Goal: Transaction & Acquisition: Purchase product/service

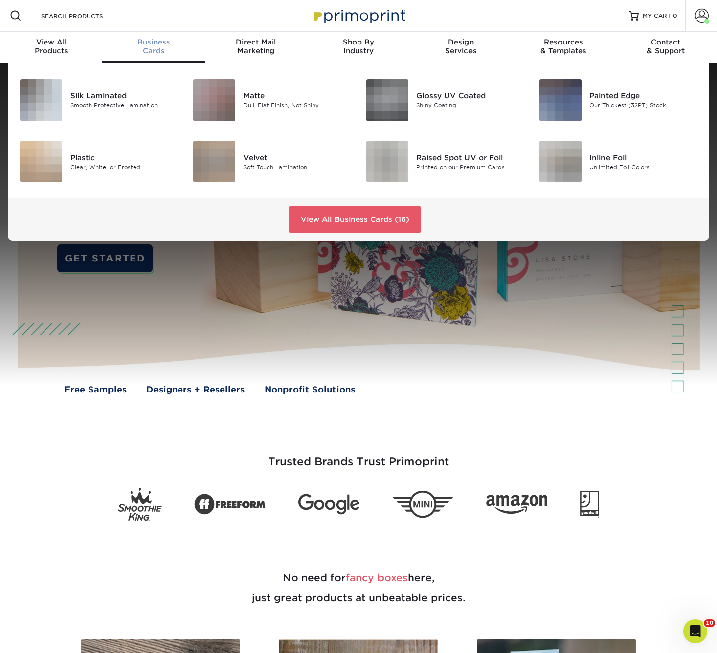
click at [152, 46] on div "Business Cards" at bounding box center [153, 47] width 102 height 18
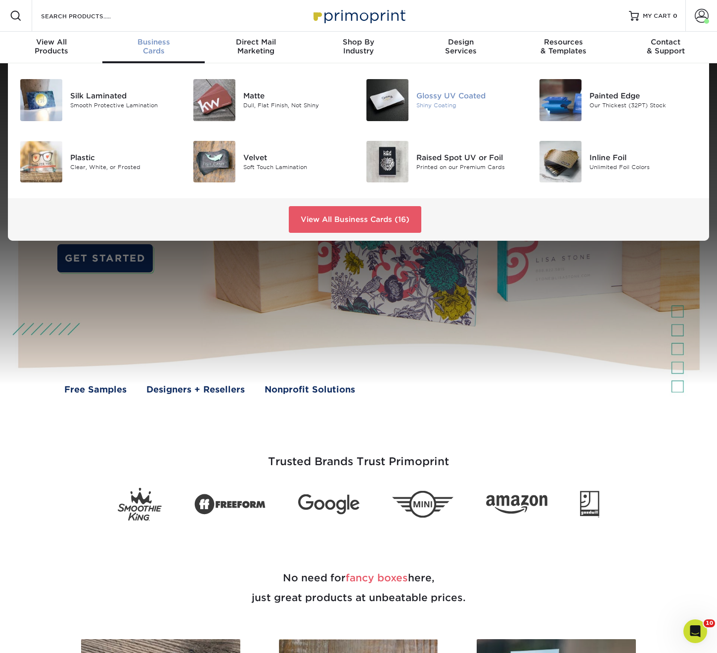
click at [383, 106] on img at bounding box center [387, 100] width 42 height 42
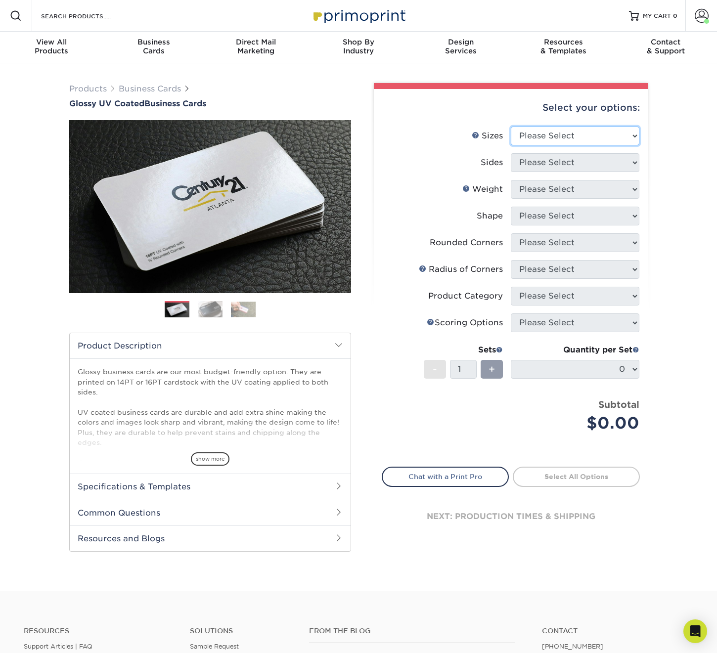
click at [534, 132] on select "Please Select 1.5" x 3.5" - Mini 1.75" x 3.5" - Mini 2" x 2" - Square 2" x 3" -…" at bounding box center [575, 136] width 129 height 19
select select "2.00x3.50"
click at [511, 127] on select "Please Select 1.5" x 3.5" - Mini 1.75" x 3.5" - Mini 2" x 2" - Square 2" x 3" -…" at bounding box center [575, 136] width 129 height 19
click at [527, 163] on select "Please Select Print Both Sides Print Front Only" at bounding box center [575, 162] width 129 height 19
select select "13abbda7-1d64-4f25-8bb2-c179b224825d"
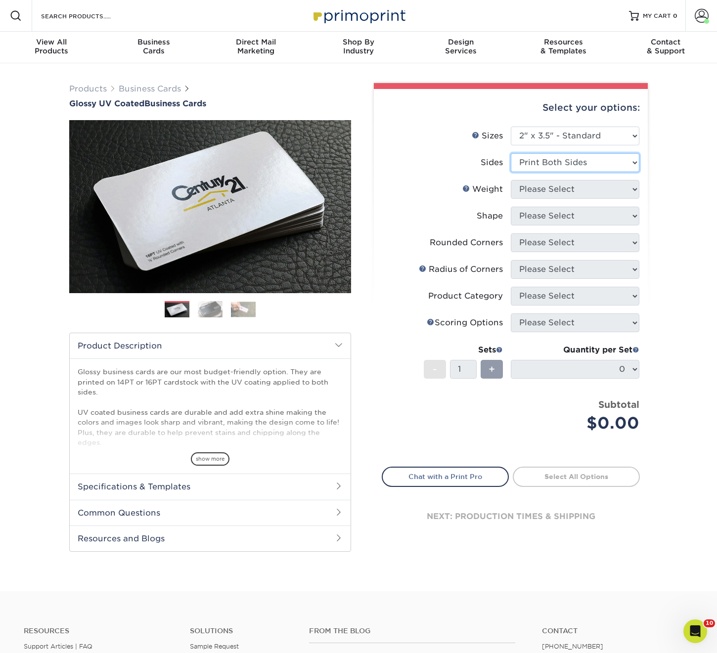
click at [511, 153] on select "Please Select Print Both Sides Print Front Only" at bounding box center [575, 162] width 129 height 19
click at [534, 193] on select "Please Select 16PT 14PT" at bounding box center [575, 189] width 129 height 19
select select "16PT"
click at [511, 180] on select "Please Select 16PT 14PT" at bounding box center [575, 189] width 129 height 19
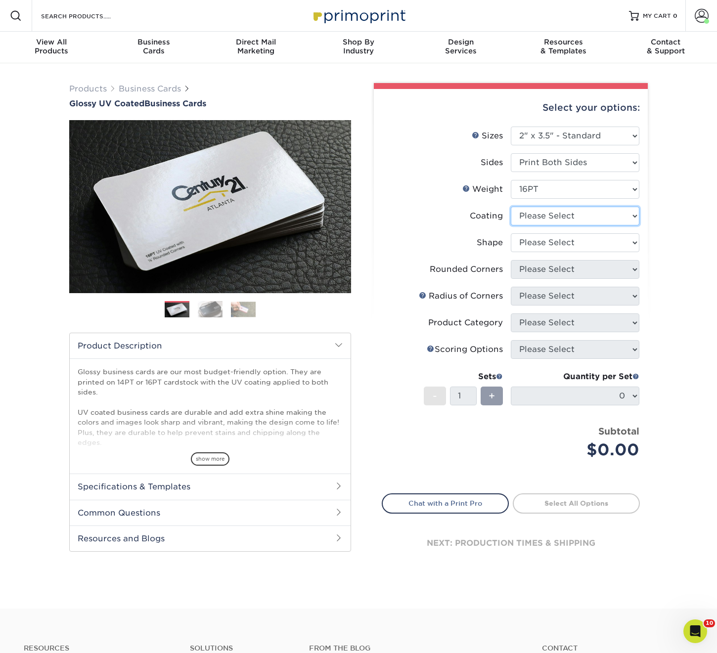
click at [536, 213] on select at bounding box center [575, 216] width 129 height 19
select select "ae367451-b2b8-45df-a344-0f05b6a12993"
click at [511, 207] on select at bounding box center [575, 216] width 129 height 19
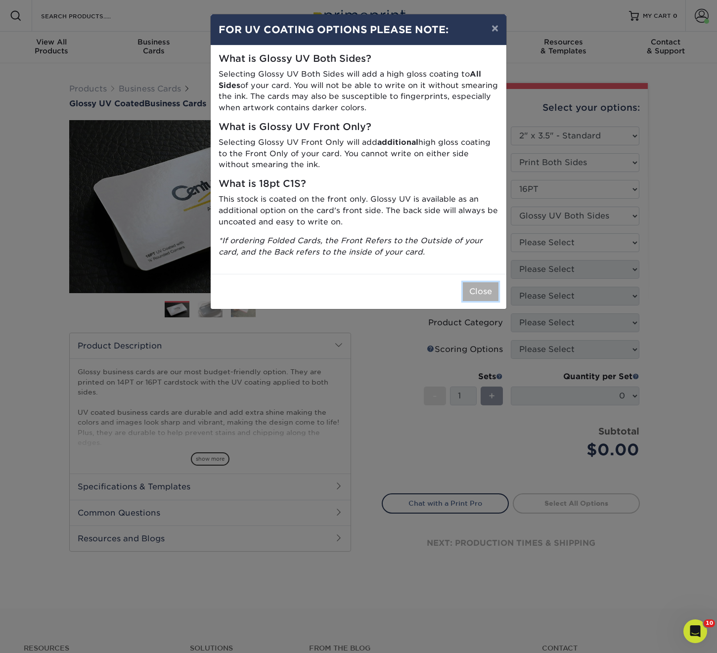
click at [470, 298] on button "Close" at bounding box center [481, 291] width 36 height 19
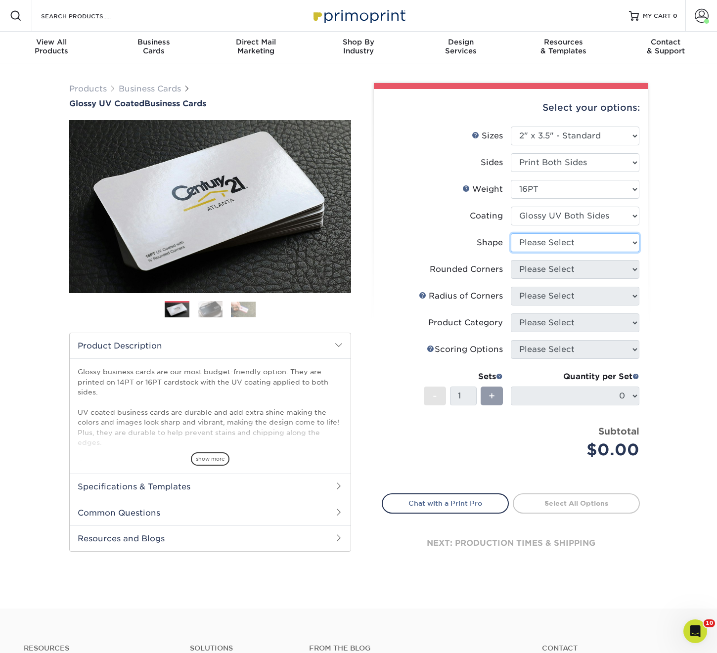
click at [539, 243] on select "Please Select Standard Oval" at bounding box center [575, 242] width 129 height 19
select select "standard"
click at [511, 233] on select "Please Select Standard Oval" at bounding box center [575, 242] width 129 height 19
click at [533, 271] on select "Please Select Yes - Round 2 Corners Yes - Round 4 Corners No" at bounding box center [575, 269] width 129 height 19
select select "0"
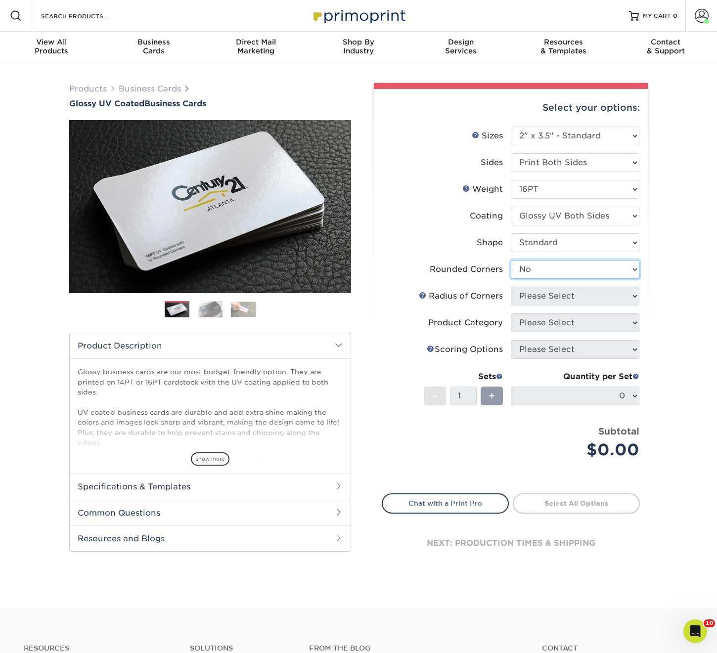
click at [511, 260] on select "Please Select Yes - Round 2 Corners Yes - Round 4 Corners No" at bounding box center [575, 269] width 129 height 19
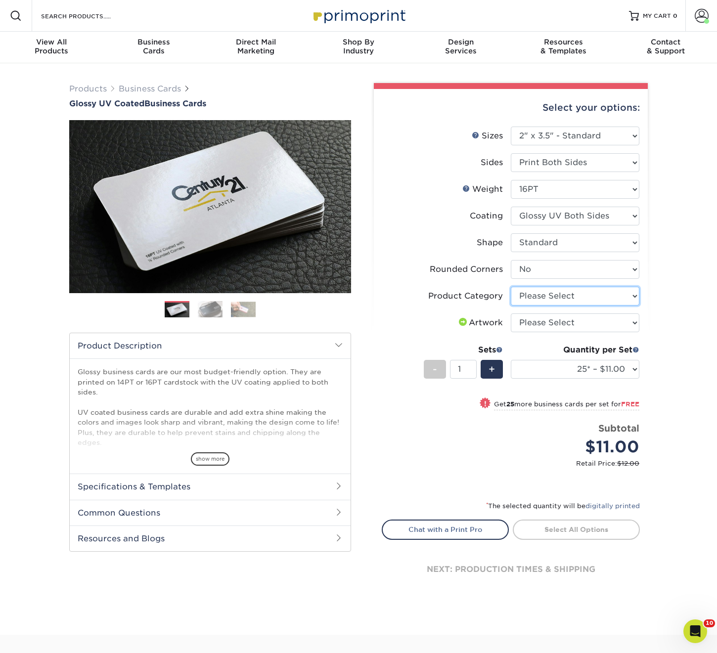
click at [536, 294] on select "Please Select Business Cards" at bounding box center [575, 296] width 129 height 19
select select "3b5148f1-0588-4f88-a218-97bcfdce65c1"
click at [511, 287] on select "Please Select Business Cards" at bounding box center [575, 296] width 129 height 19
click at [533, 323] on select "Please Select I will upload files I need a design - $100" at bounding box center [575, 322] width 129 height 19
select select "upload"
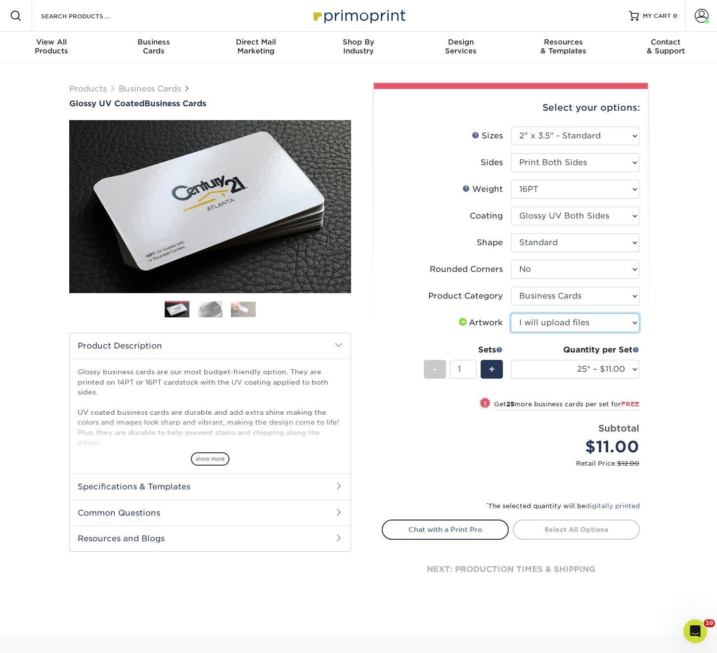
click at [511, 313] on select "Please Select I will upload files I need a design - $100" at bounding box center [575, 322] width 129 height 19
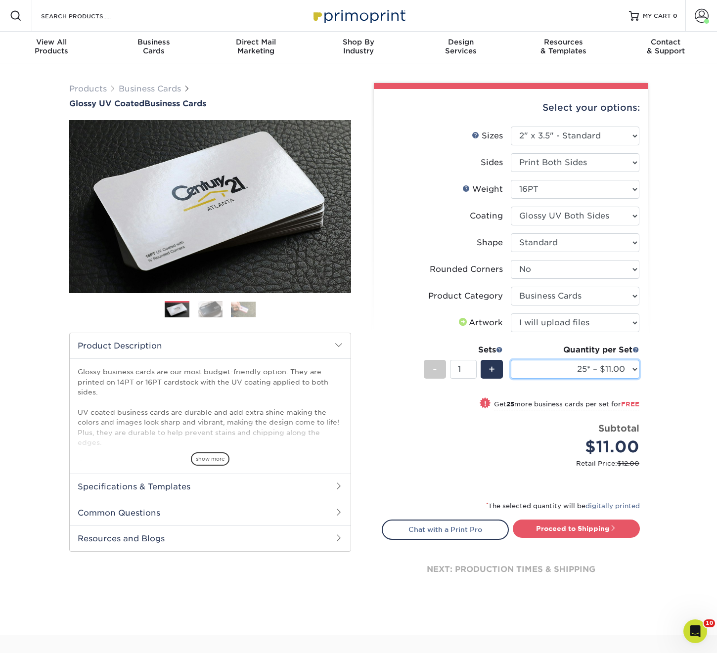
click at [539, 366] on select "25* – $11.00 50* – $11.00 100* – $11.00 250* – $20.00 500 – $39.00 1000 – $49.0…" at bounding box center [575, 369] width 129 height 19
select select "2500 – $87.00"
click at [511, 360] on select "25* – $11.00 50* – $11.00 100* – $11.00 250* – $20.00 500 – $39.00 1000 – $49.0…" at bounding box center [575, 369] width 129 height 19
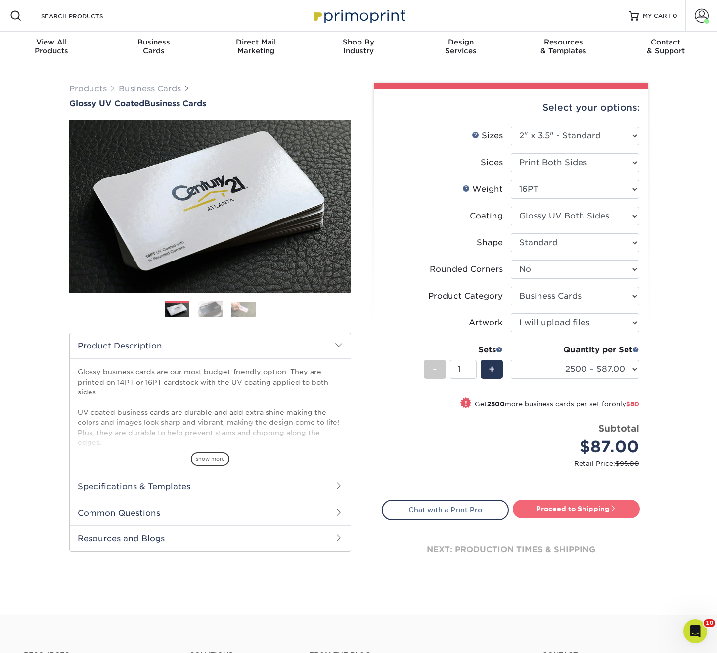
click at [573, 508] on link "Proceed to Shipping" at bounding box center [576, 509] width 127 height 18
type input "Set 1"
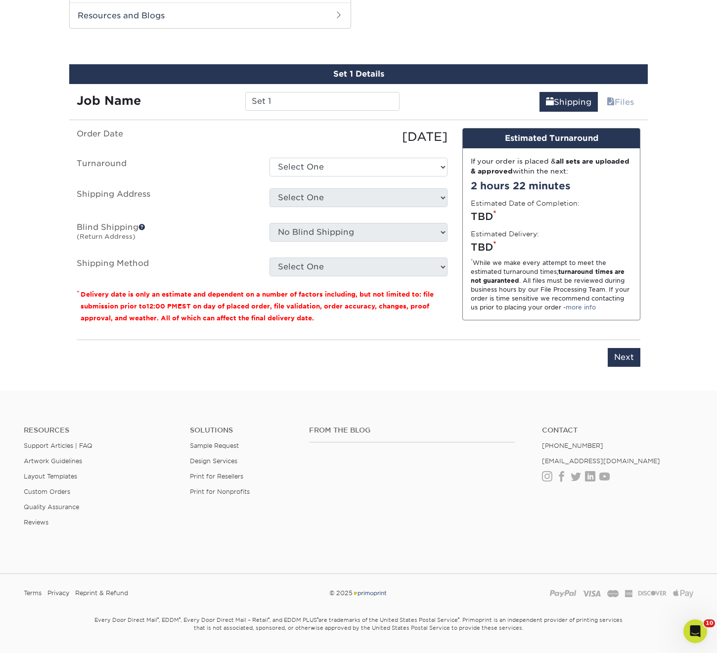
scroll to position [524, 0]
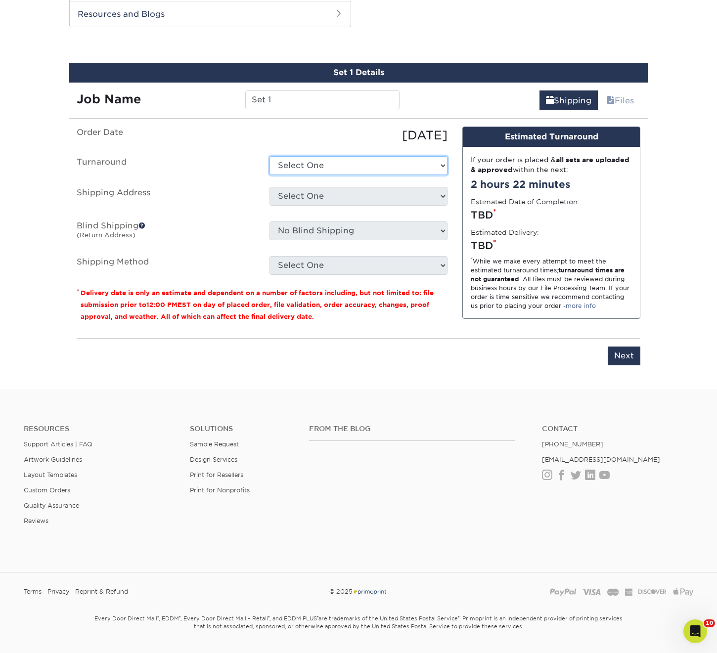
click at [350, 170] on select "Select One 2-4 Business Days 2 Day Next Business Day" at bounding box center [358, 165] width 178 height 19
select select "a245d5bc-b8dc-48e1-85fd-3e25735d0f3d"
click at [269, 156] on select "Select One 2-4 Business Days 2 Day Next Business Day" at bounding box center [358, 165] width 178 height 19
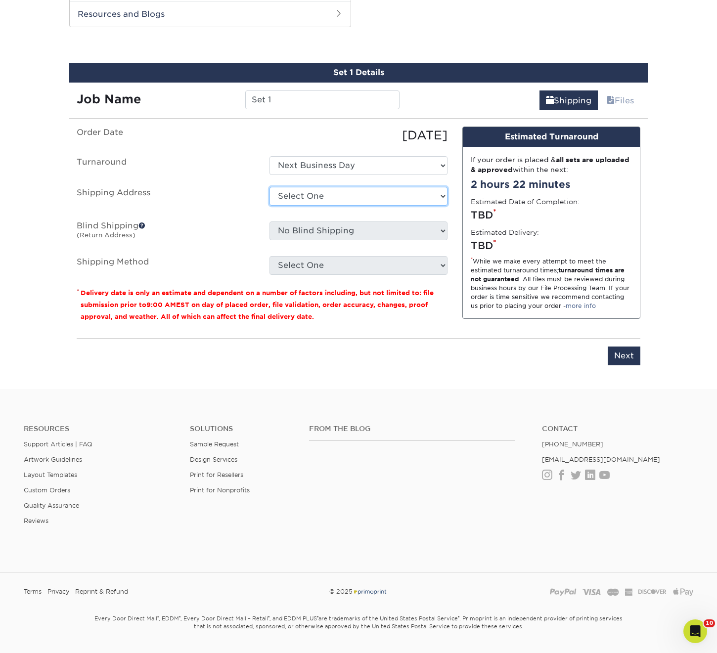
click at [322, 195] on select "Select One ACTION Alejandra Barragan Alicia Ramos AMEX Ariel Balbuena Aspen Rid…" at bounding box center [358, 196] width 178 height 19
select select "54022"
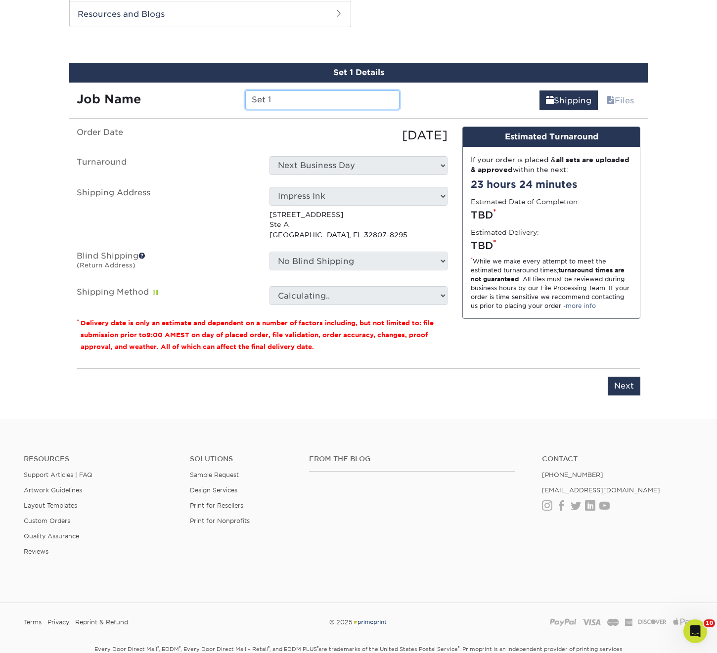
click at [286, 97] on input "Set 1" at bounding box center [322, 99] width 154 height 19
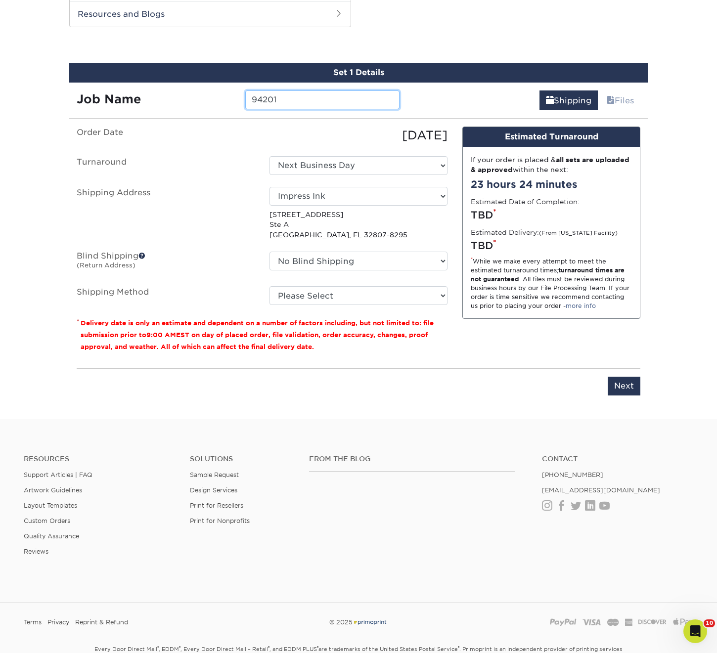
type input "94201"
click at [321, 263] on select "No Blind Shipping ACTION Alejandra Barragan Alicia Ramos AMEX Ariel Balbuena As…" at bounding box center [358, 261] width 178 height 19
select select "54022"
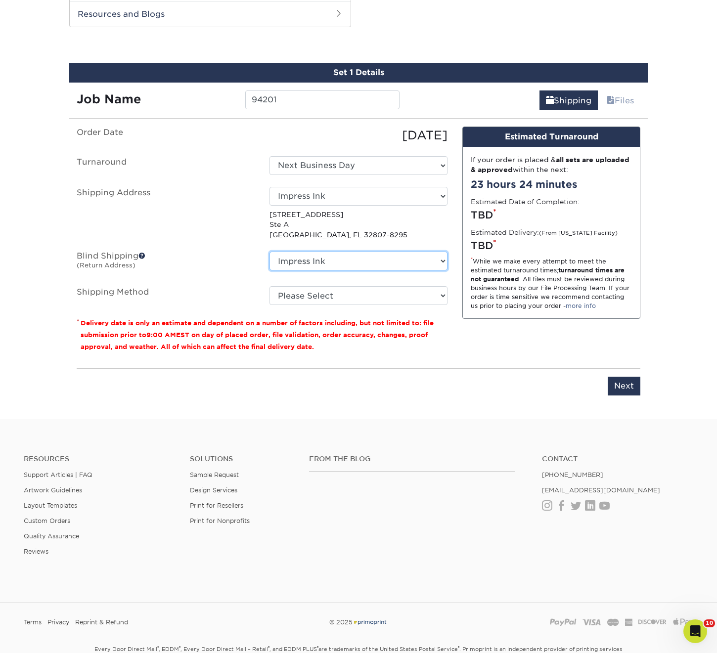
click at [269, 252] on select "No Blind Shipping ACTION Alejandra Barragan Alicia Ramos AMEX Ariel Balbuena As…" at bounding box center [358, 261] width 178 height 19
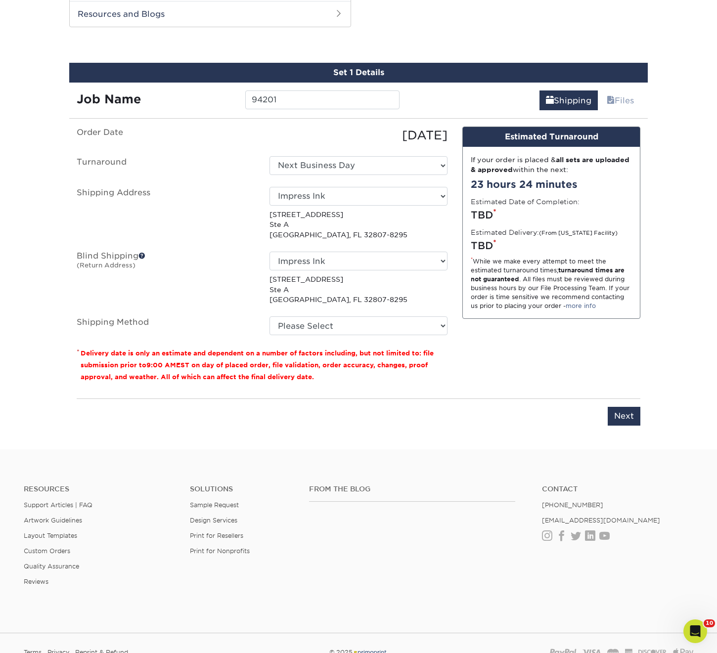
click at [316, 338] on fieldset "Order Date 09/03/2025 Turnaround Select One 2-4 Business Days 2 Day Next Busine…" at bounding box center [262, 237] width 371 height 220
click at [317, 324] on select "Please Select Ground Shipping (+$11.20) 3 Day Shipping Service (+$16.87) 2 Day …" at bounding box center [358, 325] width 178 height 19
select select "03"
click at [269, 316] on select "Please Select Ground Shipping (+$11.20) 3 Day Shipping Service (+$16.87) 2 Day …" at bounding box center [358, 325] width 178 height 19
click at [317, 325] on select "Please Select Ground Shipping (+$11.20) 3 Day Shipping Service (+$16.87) 2 Day …" at bounding box center [358, 325] width 178 height 19
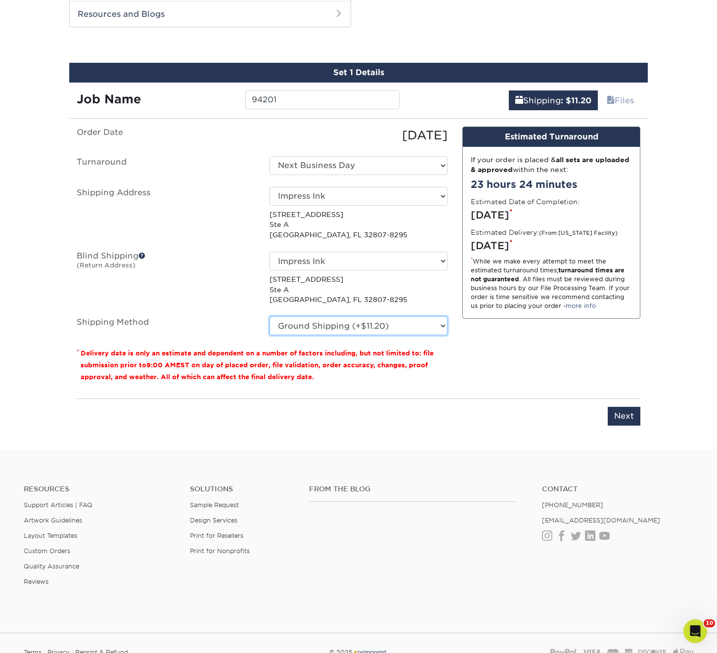
click at [269, 316] on select "Please Select Ground Shipping (+$11.20) 3 Day Shipping Service (+$16.87) 2 Day …" at bounding box center [358, 325] width 178 height 19
click at [560, 347] on div "Design Estimated Turnaround If your order is placed & all sets are uploaded & a…" at bounding box center [551, 259] width 193 height 264
click at [630, 415] on input "Next" at bounding box center [623, 416] width 33 height 19
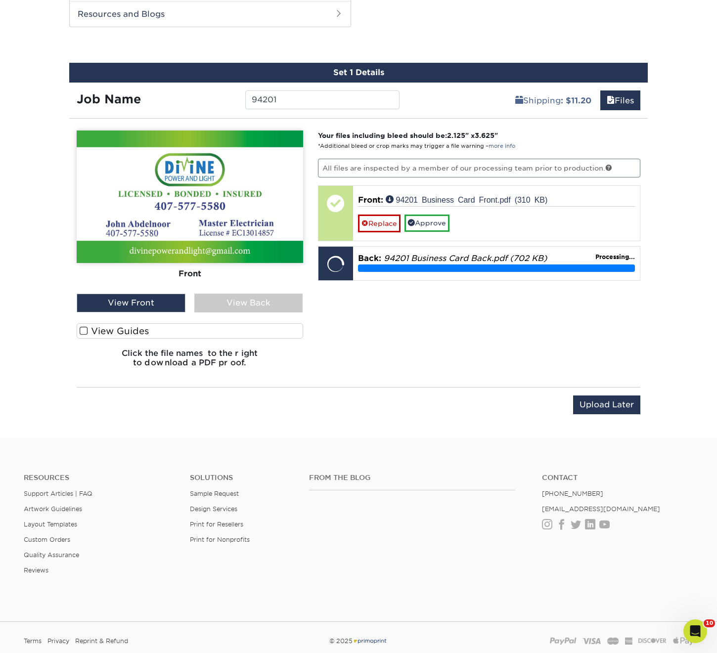
click at [83, 330] on span at bounding box center [84, 330] width 8 height 9
click at [0, 0] on input "View Guides" at bounding box center [0, 0] width 0 height 0
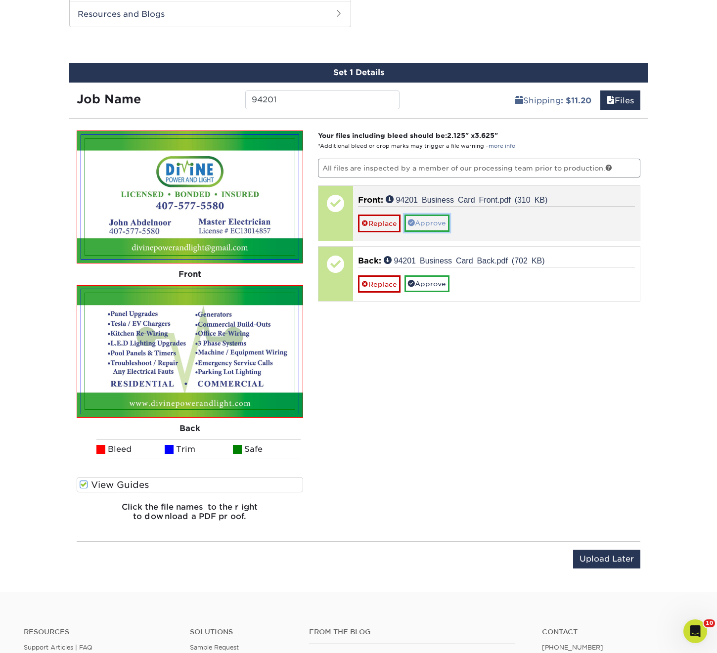
click at [434, 221] on link "Approve" at bounding box center [426, 223] width 45 height 17
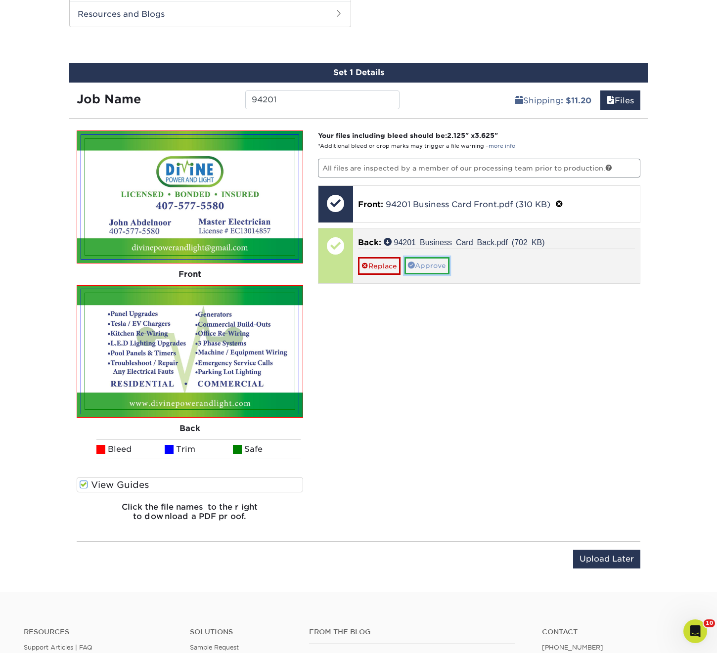
click at [433, 265] on link "Approve" at bounding box center [426, 265] width 45 height 17
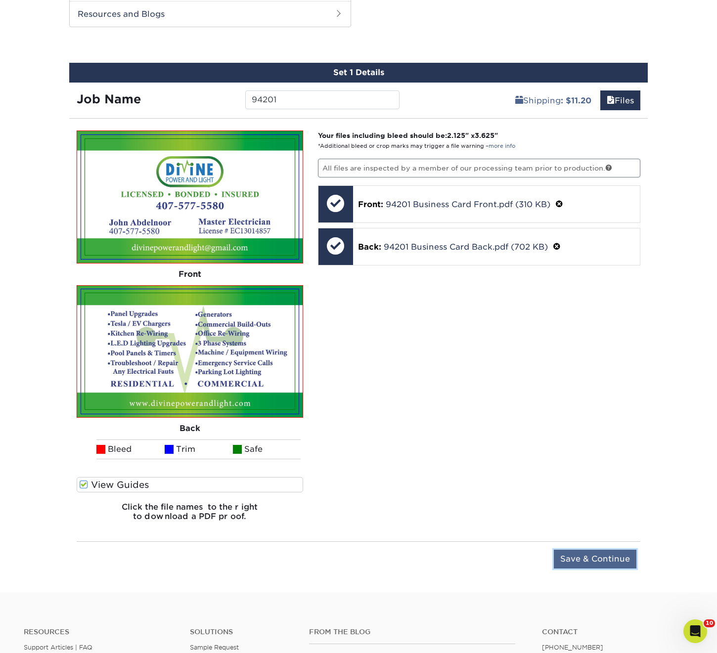
click at [588, 560] on input "Save & Continue" at bounding box center [595, 559] width 83 height 19
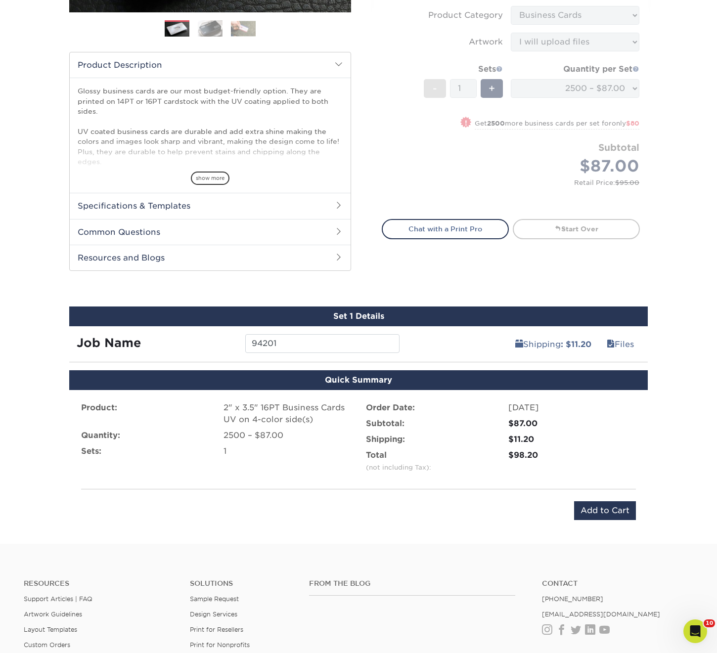
scroll to position [339, 0]
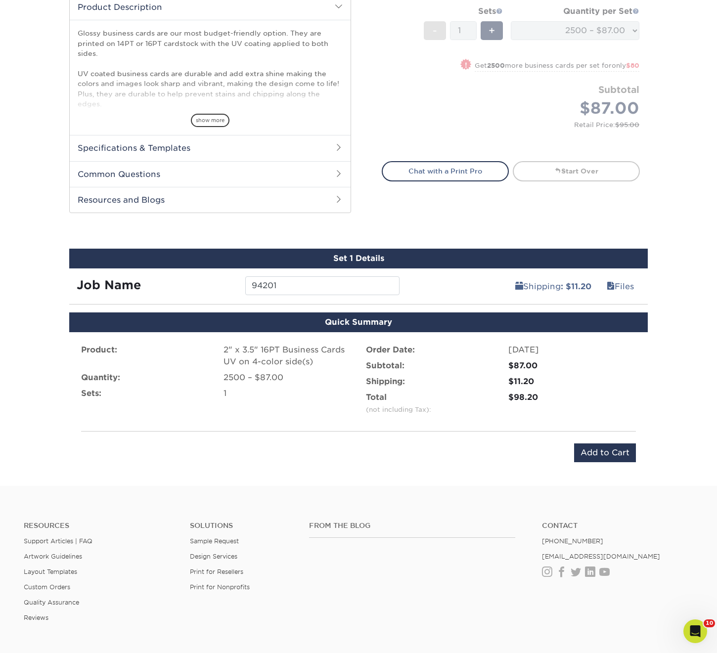
click at [595, 441] on div "Product: 2" x 3.5" 16PT Business Cards UV on 4-color side(s) Quantity: 2500 – $…" at bounding box center [358, 403] width 578 height 142
click at [597, 453] on input "Add to Cart" at bounding box center [605, 452] width 62 height 19
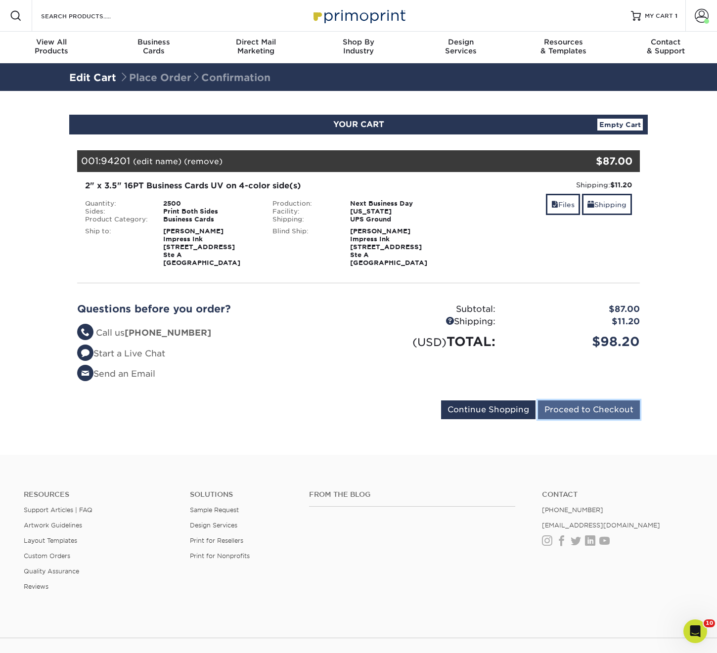
click at [606, 410] on input "Proceed to Checkout" at bounding box center [589, 409] width 102 height 19
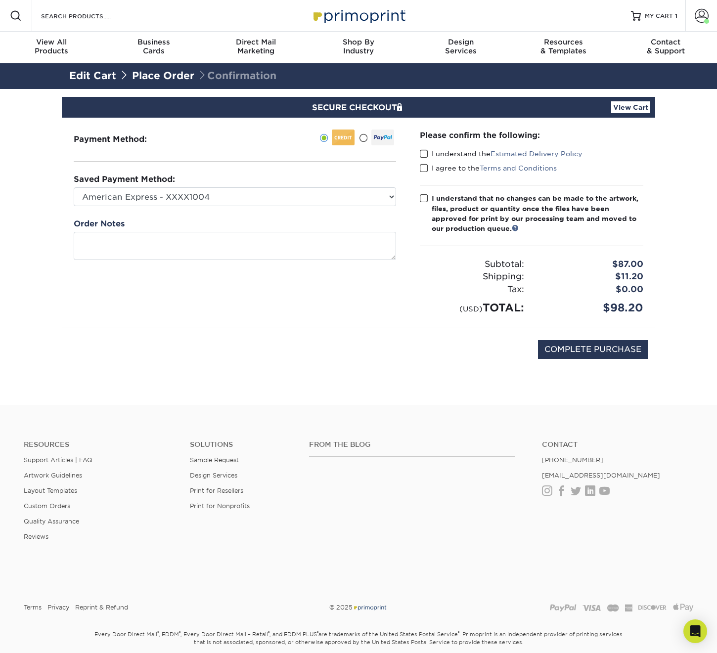
click at [216, 206] on div "Payment Method:" at bounding box center [235, 223] width 346 height 210
click at [215, 198] on select "American Express - XXXX1004 Visa - XXXX8490 American Express - XXXX3000 Visa - …" at bounding box center [235, 196] width 322 height 19
select select "68010"
click at [74, 187] on select "American Express - XXXX1004 Visa - XXXX8490 American Express - XXXX3000 Visa - …" at bounding box center [235, 196] width 322 height 19
click at [422, 151] on span at bounding box center [424, 153] width 8 height 9
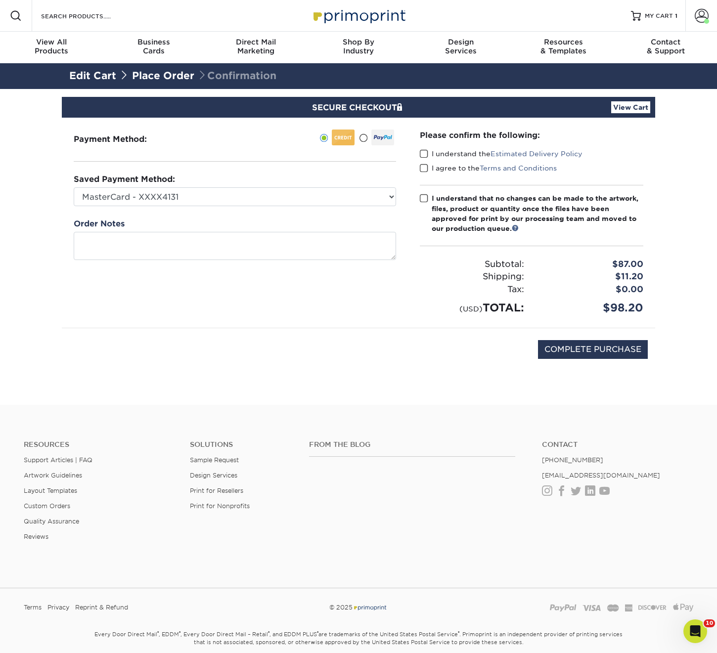
click at [0, 0] on input "I understand the Estimated Delivery Policy" at bounding box center [0, 0] width 0 height 0
click at [426, 167] on span at bounding box center [424, 168] width 8 height 9
click at [0, 0] on input "I agree to the Terms and Conditions" at bounding box center [0, 0] width 0 height 0
click at [426, 195] on span at bounding box center [424, 198] width 8 height 9
click at [0, 0] on input "I understand that no changes can be made to the artwork, files, product or quan…" at bounding box center [0, 0] width 0 height 0
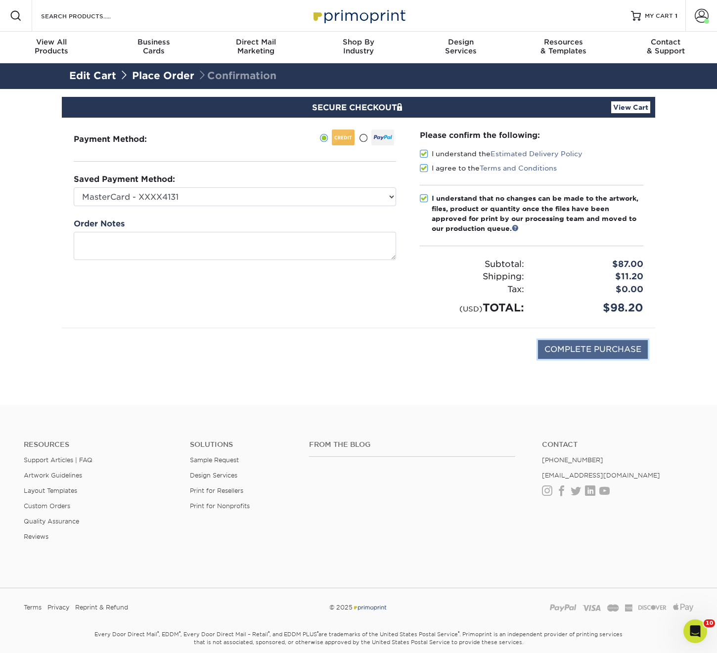
click at [574, 346] on input "COMPLETE PURCHASE" at bounding box center [593, 349] width 110 height 19
type input "PROCESSING, PLEASE WAIT..."
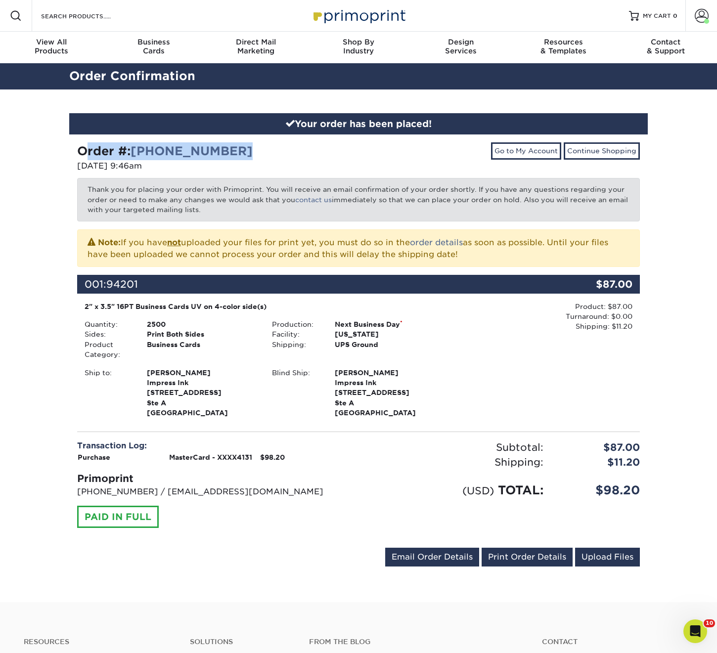
drag, startPoint x: 248, startPoint y: 147, endPoint x: 79, endPoint y: 146, distance: 168.6
click at [79, 146] on div "Order #: [PHONE_NUMBER]" at bounding box center [214, 151] width 274 height 18
copy strong "Order #: [PHONE_NUMBER]"
